Goal: Task Accomplishment & Management: Manage account settings

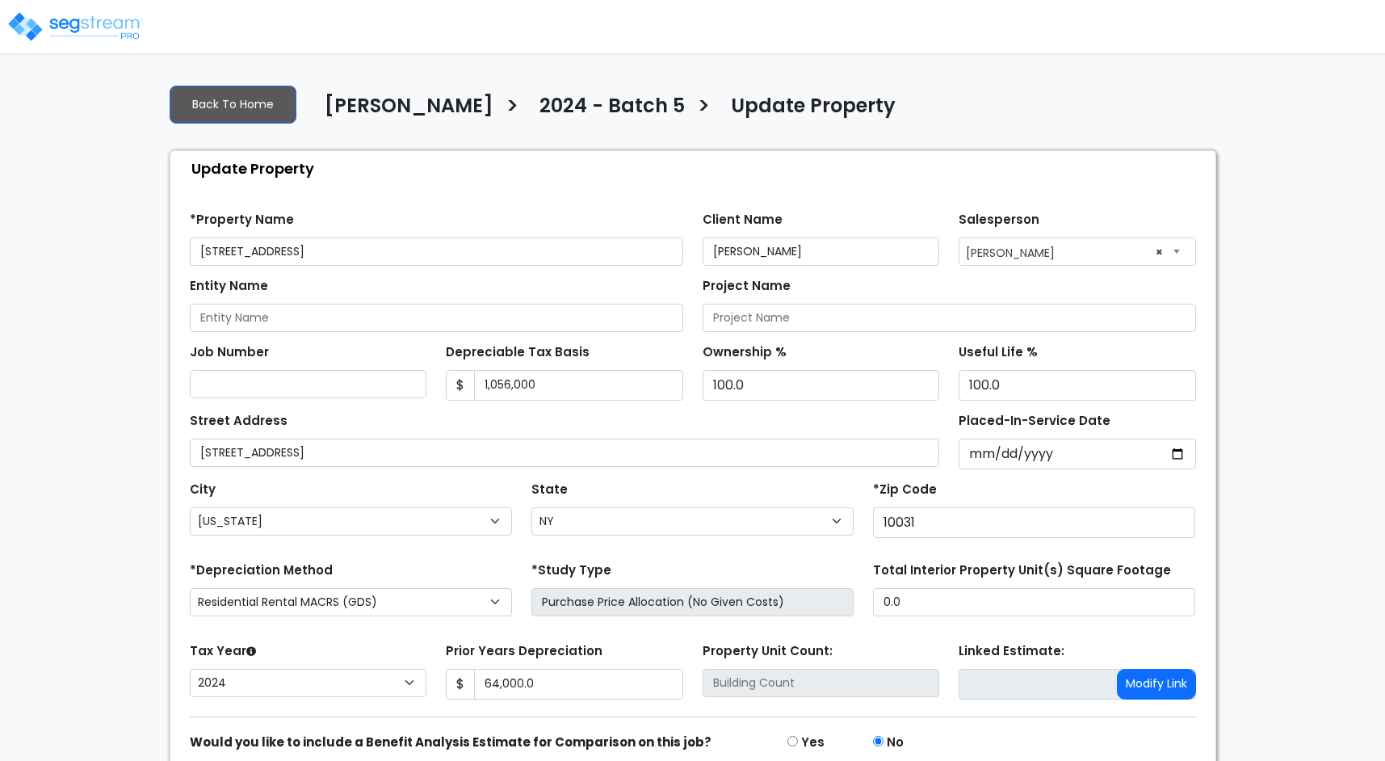
select select "NY"
select select "2024"
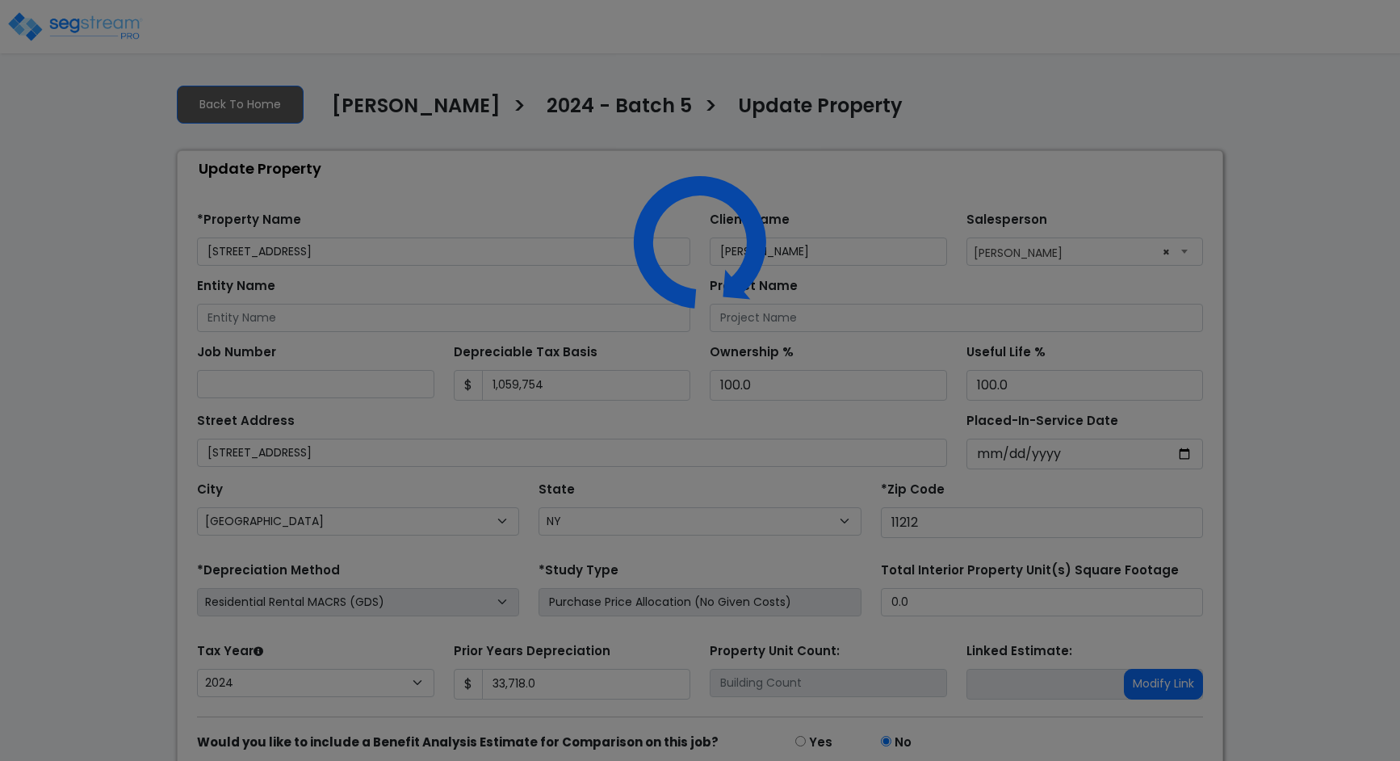
select select "NY"
select select "2024"
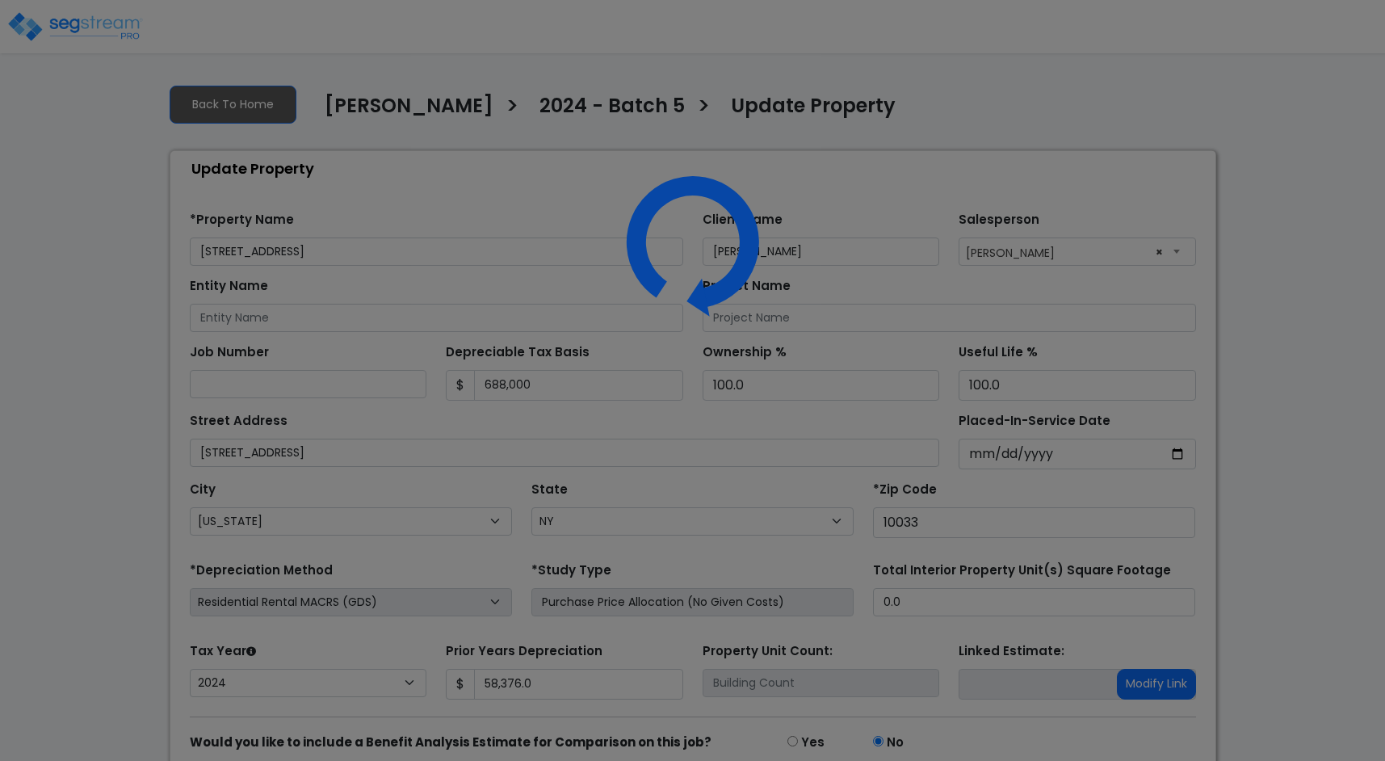
select select "NY"
select select "2024"
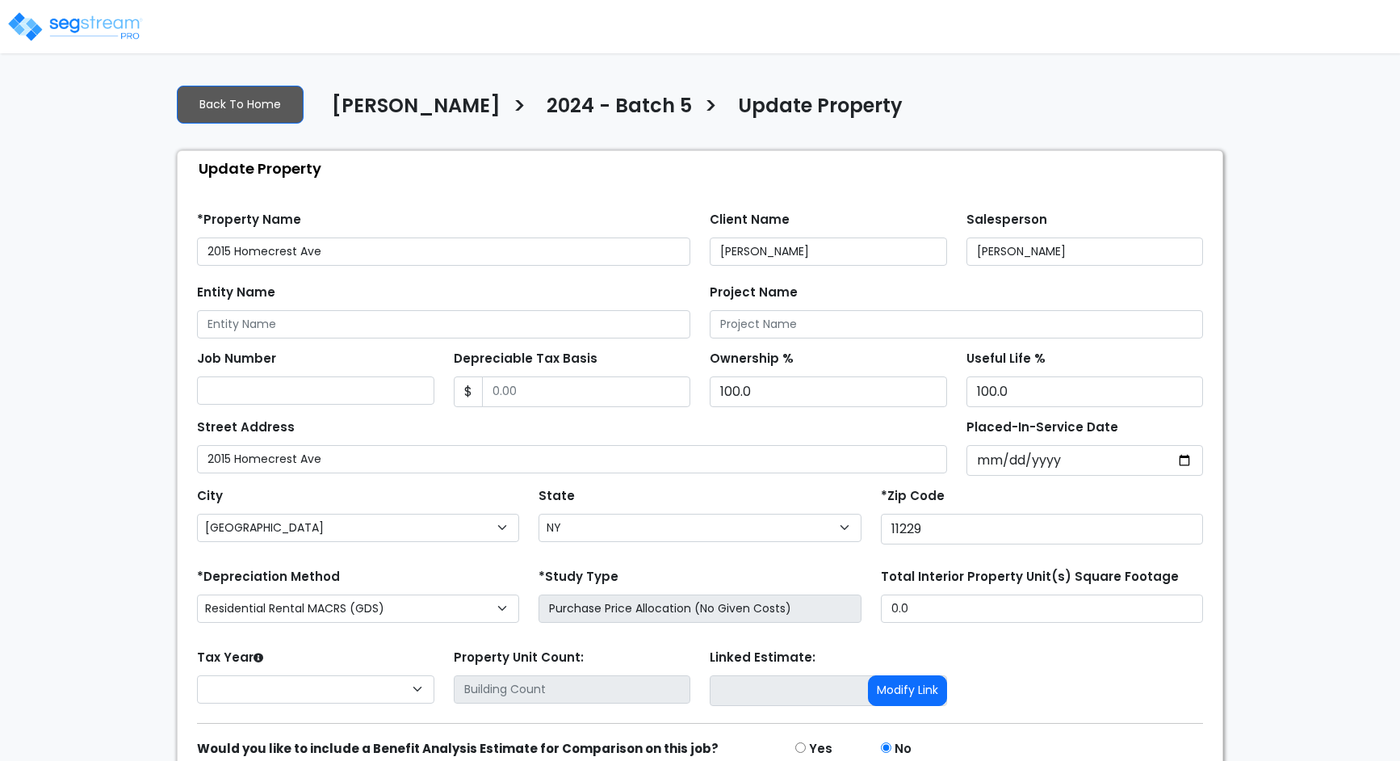
select select "NY"
